Goal: Navigation & Orientation: Find specific page/section

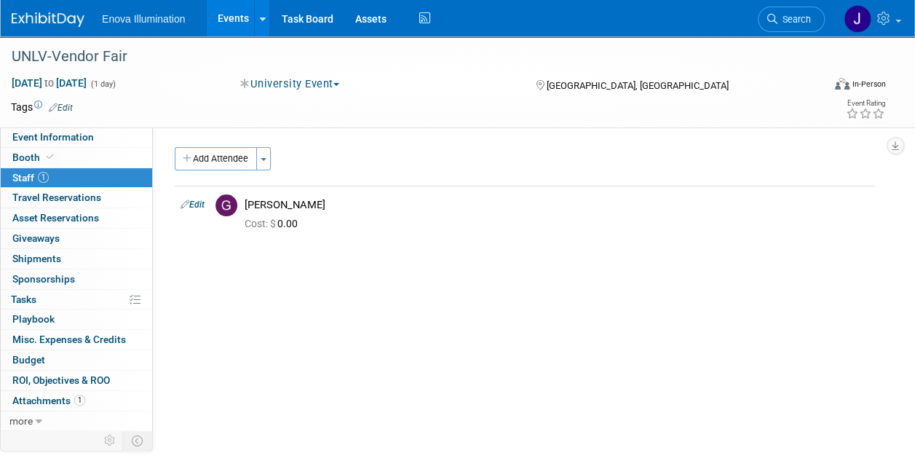
click at [227, 20] on link "Events" at bounding box center [233, 18] width 53 height 36
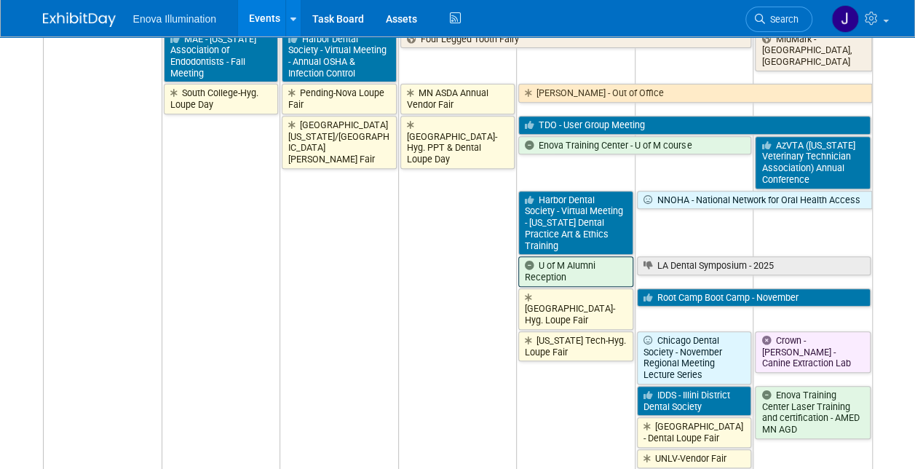
scroll to position [364, 0]
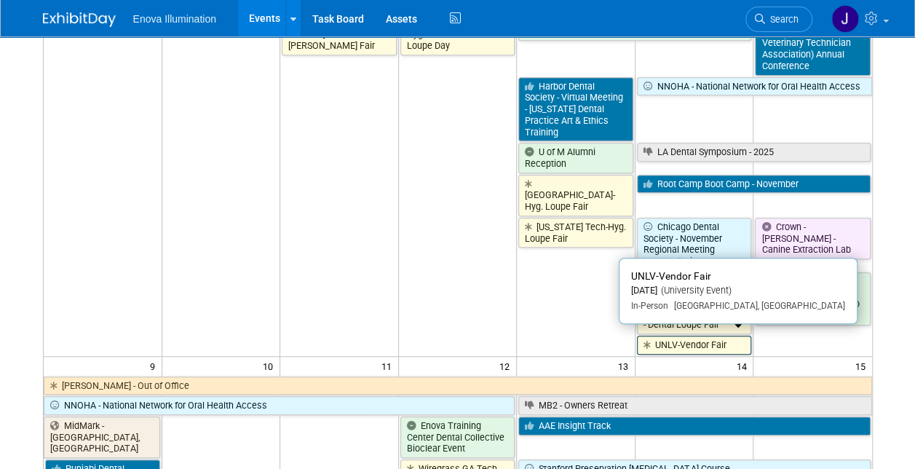
click at [666, 341] on link "UNLV-Vendor Fair" at bounding box center [694, 345] width 115 height 19
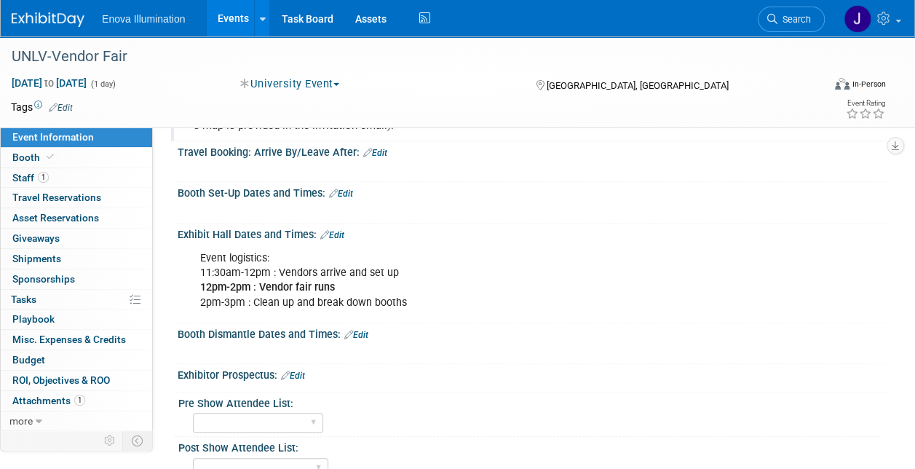
scroll to position [291, 0]
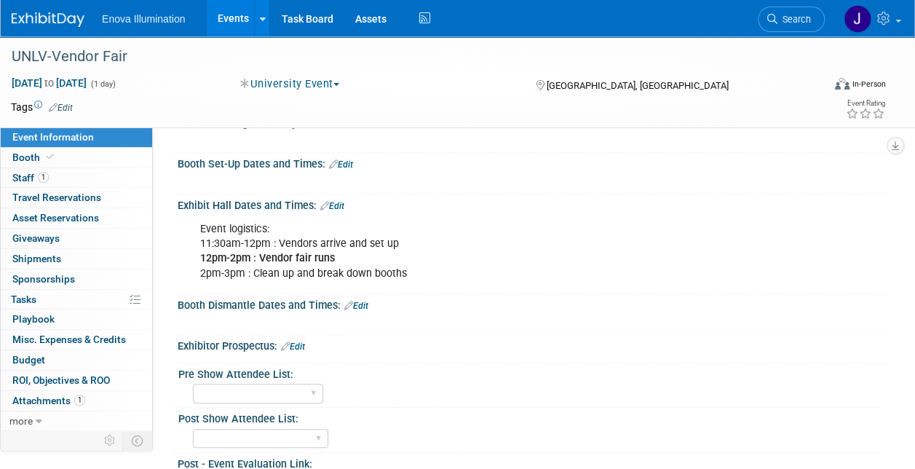
click at [233, 14] on link "Events" at bounding box center [233, 18] width 53 height 36
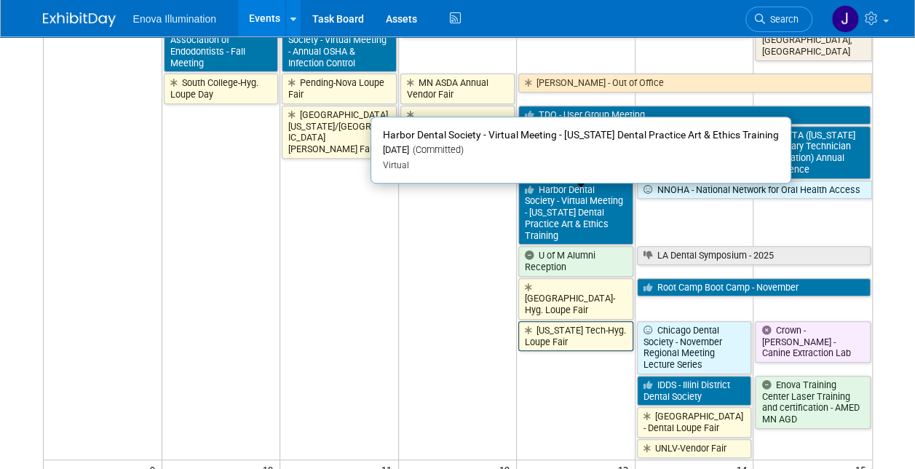
scroll to position [291, 0]
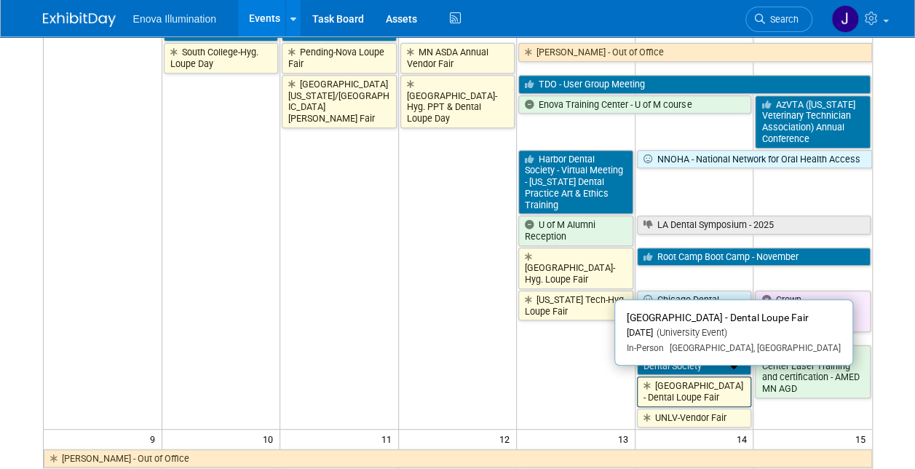
click at [673, 385] on link "[GEOGRAPHIC_DATA] - Dental Loupe Fair" at bounding box center [694, 391] width 115 height 30
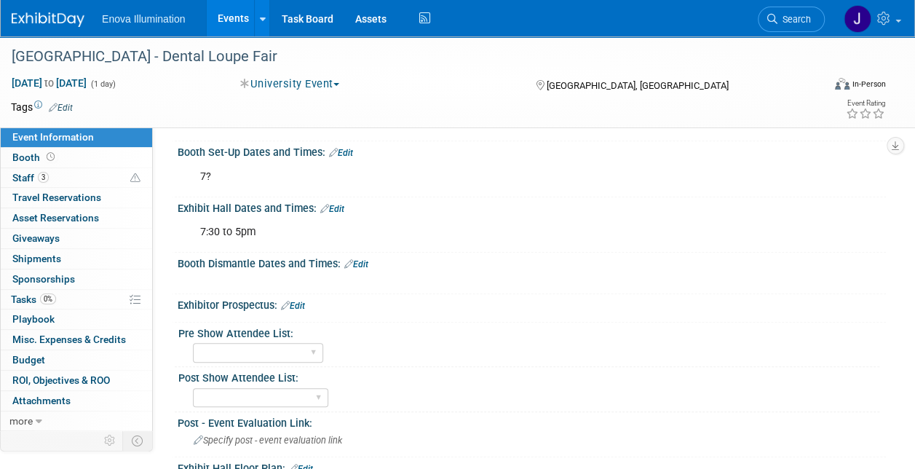
scroll to position [256, 0]
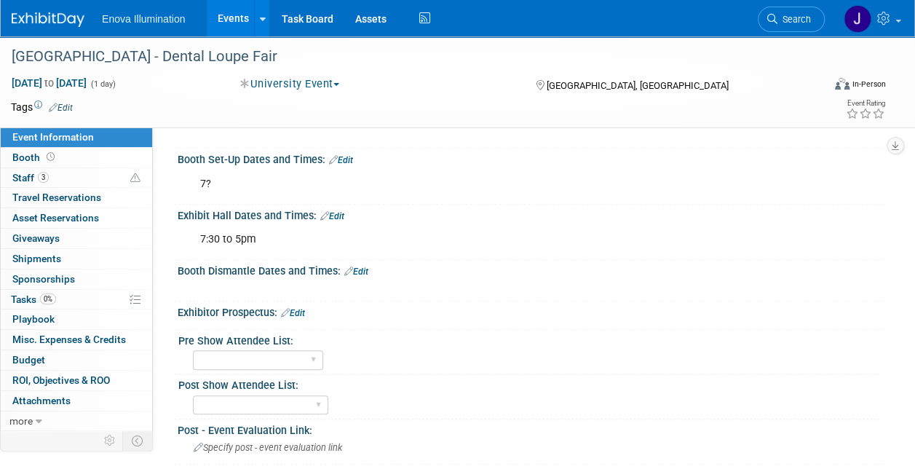
click at [223, 22] on link "Events" at bounding box center [233, 18] width 53 height 36
